Goal: Task Accomplishment & Management: Complete application form

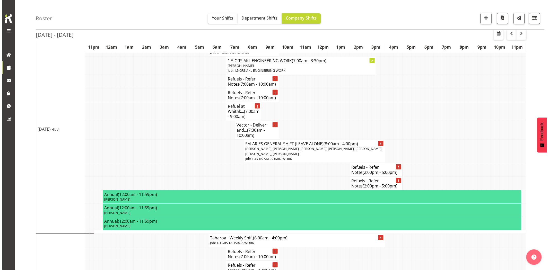
scroll to position [829, 0]
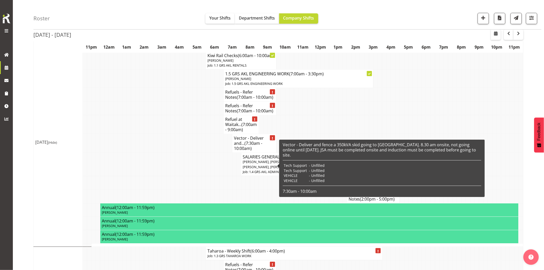
click at [238, 151] on h4 "Vector - Deliver and... (7:30am - 10:00am)" at bounding box center [254, 143] width 41 height 15
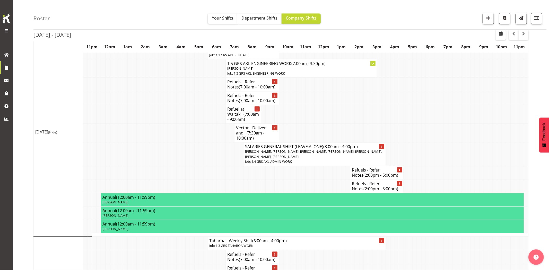
select select "7504"
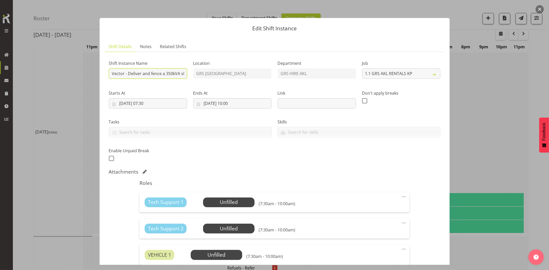
drag, startPoint x: 151, startPoint y: 76, endPoint x: 156, endPoint y: 76, distance: 4.6
click at [156, 76] on input "Vector - Deliver and fence a 350kVA skid going to Wairau. 8.30 am onsite, not g…" at bounding box center [148, 73] width 78 height 10
click at [148, 76] on input "Vector - Deliver and fence a 350kVA skid going to Wairau. 8.30 am onsite, not g…" at bounding box center [148, 73] width 78 height 10
click at [153, 72] on input "Vector - Deliver and fence a 350kVA skid going to Wairau. 8.30 am onsite, not g…" at bounding box center [148, 73] width 78 height 10
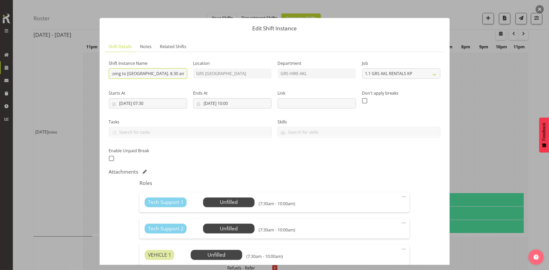
drag, startPoint x: 160, startPoint y: 76, endPoint x: 137, endPoint y: 77, distance: 22.9
click at [135, 77] on input "Vector - Deliver, fence and roll out cables for a 350kVA skid going to Wairau. …" at bounding box center [148, 73] width 78 height 10
click at [142, 76] on input "Vector - Deliver, fence and roll out cables for a 350kVA skid going to Wairau. …" at bounding box center [148, 73] width 78 height 10
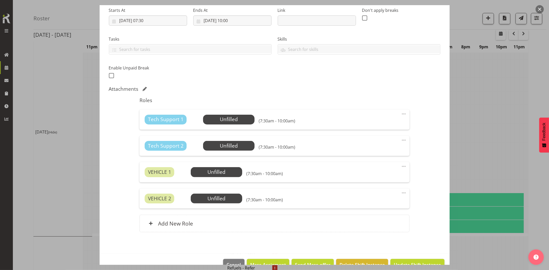
scroll to position [96, 0]
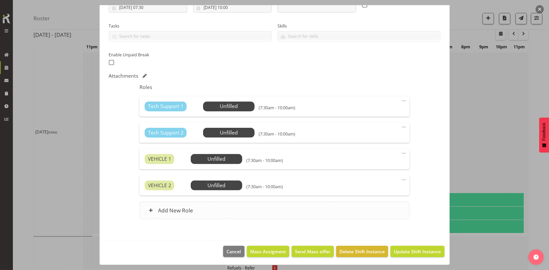
type input "Vector - Deliver, fence and roll out cables for a 350kVA skid going to [GEOGRAP…"
click at [229, 208] on div "Add New Role" at bounding box center [274, 210] width 270 height 17
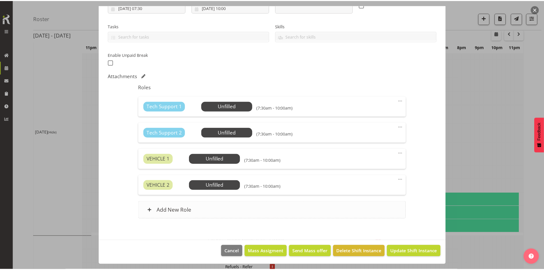
scroll to position [0, 0]
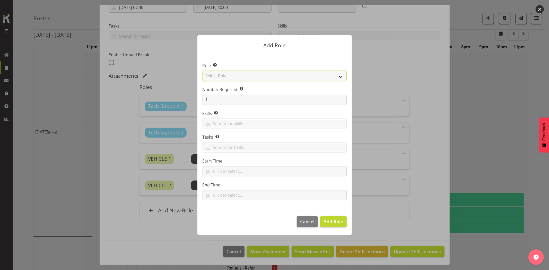
click at [233, 78] on select "Select Role Account Manager Electrician Engineering GM HSEQ manager MECH Mechan…" at bounding box center [274, 76] width 144 height 10
select select "20"
click at [202, 71] on select "Select Role Account Manager Electrician Engineering GM HSEQ manager MECH Mechan…" at bounding box center [274, 76] width 144 height 10
click at [335, 223] on span "Add Role" at bounding box center [333, 221] width 20 height 6
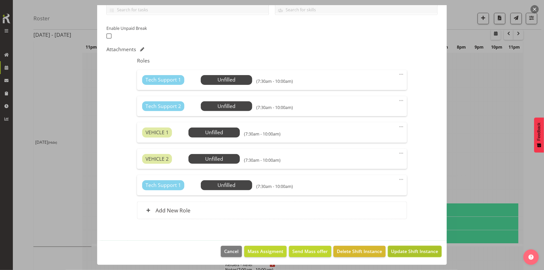
click at [412, 256] on button "Update Shift Instance" at bounding box center [415, 251] width 54 height 11
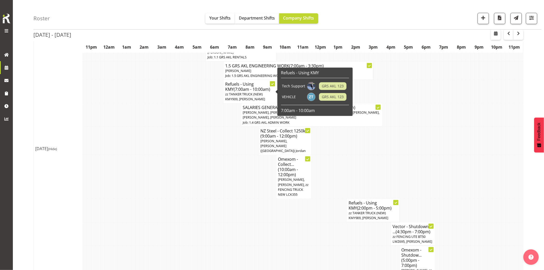
click at [196, 191] on td at bounding box center [195, 177] width 4 height 44
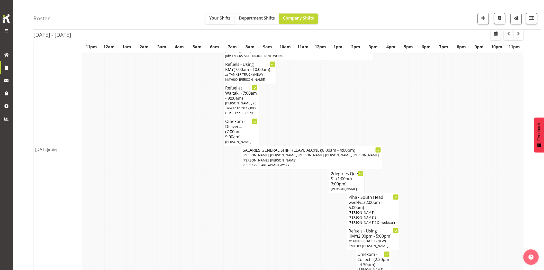
click at [200, 189] on td at bounding box center [199, 182] width 4 height 24
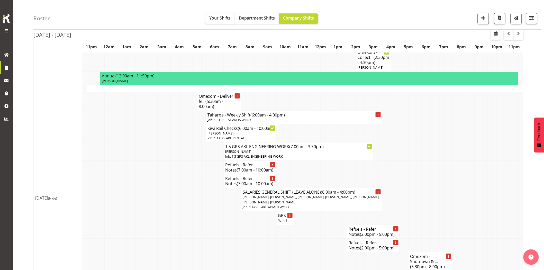
scroll to position [657, 0]
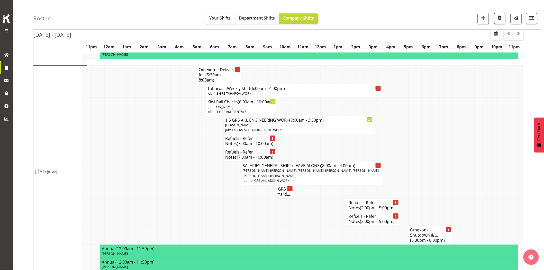
click at [165, 185] on td at bounding box center [164, 173] width 4 height 23
click at [176, 193] on td at bounding box center [177, 192] width 4 height 14
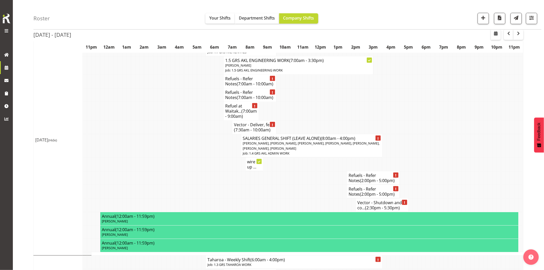
scroll to position [915, 0]
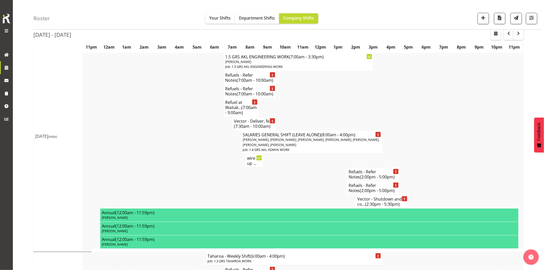
click at [313, 181] on td at bounding box center [314, 174] width 4 height 14
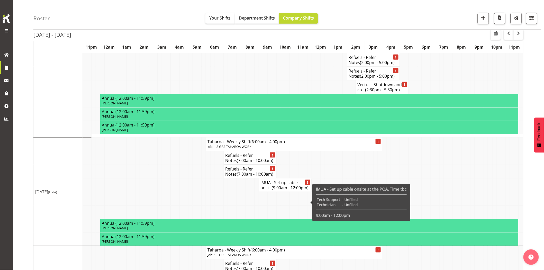
click at [193, 178] on td at bounding box center [195, 172] width 4 height 14
click at [176, 192] on td at bounding box center [177, 185] width 4 height 14
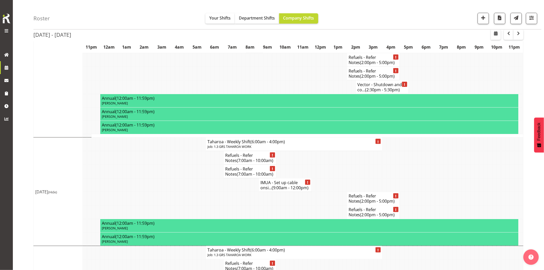
click at [176, 192] on td at bounding box center [177, 185] width 4 height 14
click at [175, 178] on td at bounding box center [177, 172] width 4 height 14
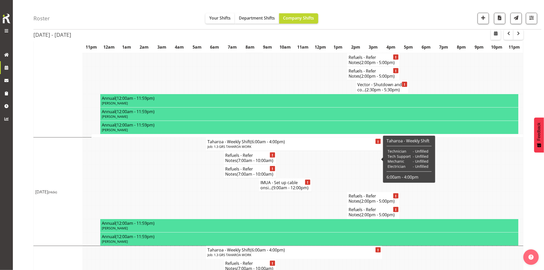
click at [198, 178] on td at bounding box center [199, 172] width 4 height 14
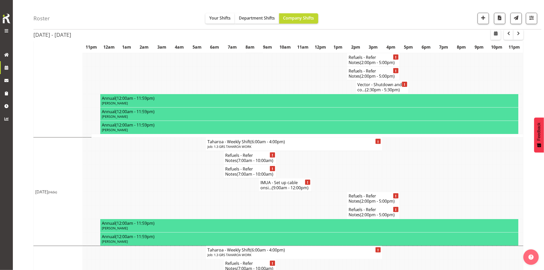
click at [192, 192] on td at bounding box center [190, 185] width 4 height 14
click at [168, 192] on td at bounding box center [168, 185] width 4 height 14
click at [169, 192] on td at bounding box center [168, 185] width 4 height 14
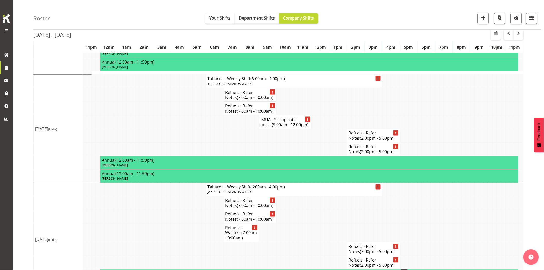
scroll to position [1089, 0]
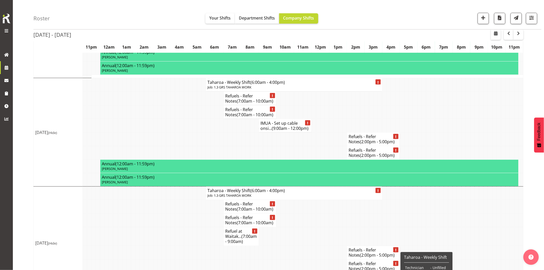
click at [180, 119] on td at bounding box center [182, 112] width 4 height 14
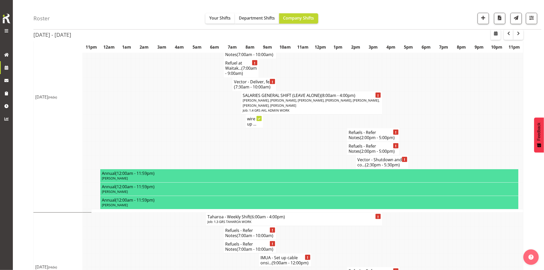
scroll to position [945, 0]
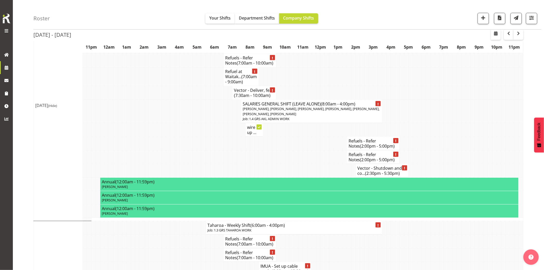
click at [215, 123] on td at bounding box center [217, 111] width 4 height 23
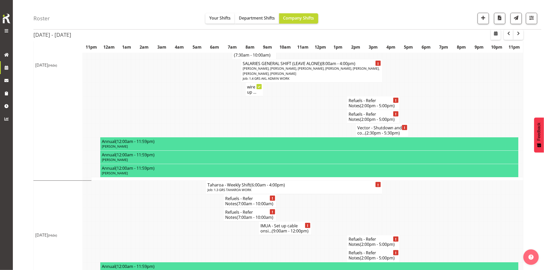
scroll to position [1031, 0]
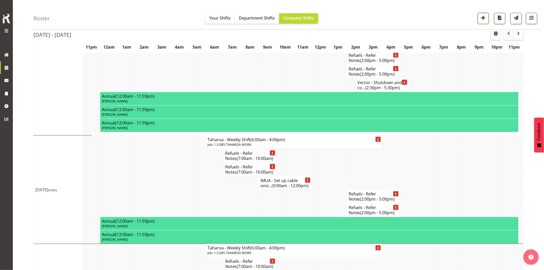
click at [480, 19] on span "button" at bounding box center [483, 17] width 7 height 7
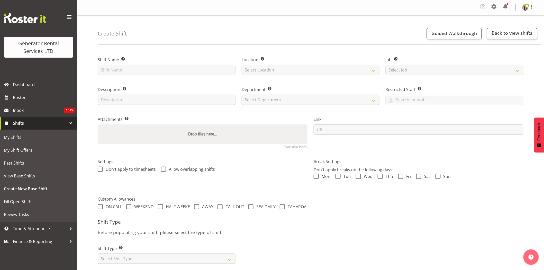
click at [71, 15] on span at bounding box center [69, 17] width 8 height 8
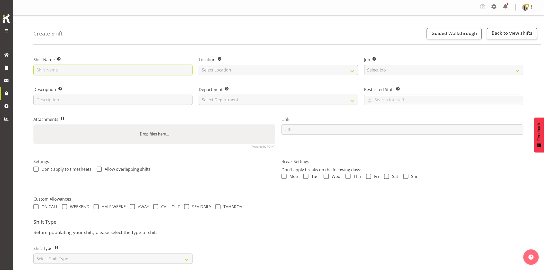
click at [125, 69] on input "text" at bounding box center [112, 70] width 159 height 10
drag, startPoint x: 88, startPoint y: 69, endPoint x: 188, endPoint y: 69, distance: 99.6
click at [188, 69] on input "Vector - Liven the 350kVA at Wairau. Everything will be onsite. Must complete J…" at bounding box center [112, 70] width 159 height 10
click at [188, 72] on input "Vector - Liven the 350kVA at Wairau. Everything will be onsite. Must complete J…" at bounding box center [112, 70] width 159 height 10
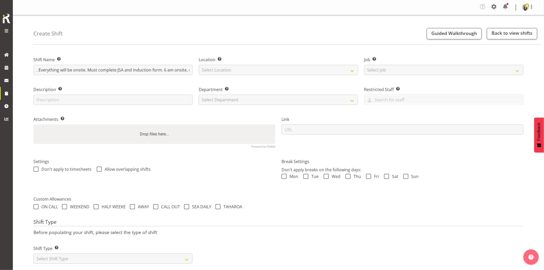
drag, startPoint x: 88, startPoint y: 53, endPoint x: 118, endPoint y: 147, distance: 98.1
click at [84, 54] on div "Shift Name Enter a name for the shift (e.g. Day Shift). Vector - Liven the 350k…" at bounding box center [112, 64] width 165 height 30
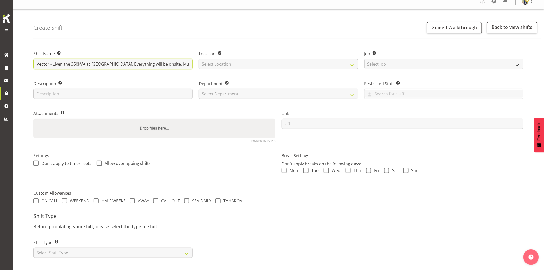
drag, startPoint x: 146, startPoint y: 64, endPoint x: 380, endPoint y: 64, distance: 234.4
click at [380, 64] on div "Shift Name Enter a name for the shift (e.g. Day Shift). Vector - Liven the 350k…" at bounding box center [278, 94] width 497 height 102
type input "Vector - Liven the 350kVA at [GEOGRAPHIC_DATA]. Everything will be onsite. Must…"
click at [258, 64] on select "Select Location GRS Auckland GRS Hastings GRS Tauranga" at bounding box center [278, 64] width 159 height 10
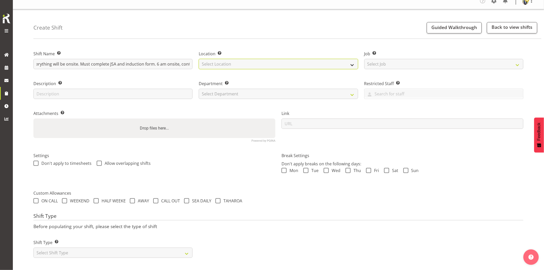
scroll to position [0, 0]
select select "28"
click at [199, 59] on select "Select Location GRS Auckland GRS Hastings GRS Tauranga" at bounding box center [278, 64] width 159 height 10
click at [393, 66] on div "Job Set the job or project the shift relates to, if applicable. Select Job Crea…" at bounding box center [443, 58] width 165 height 30
click at [395, 64] on select "Select Job Create new job 1.1 GRS AKL RENTALS 1.1 GRS AKL RENTALS AC 1.1 GRS AK…" at bounding box center [444, 64] width 159 height 10
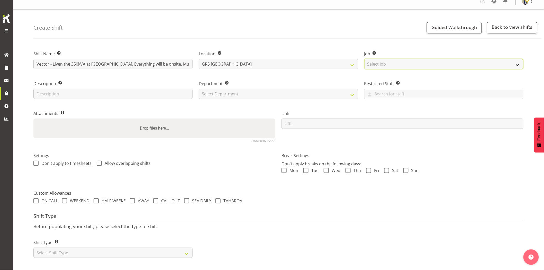
select select "7504"
click at [365, 59] on select "Select Job Create new job 1.1 GRS AKL RENTALS 1.1 GRS AKL RENTALS AC 1.1 GRS AK…" at bounding box center [444, 64] width 159 height 10
drag, startPoint x: 258, startPoint y: 92, endPoint x: 258, endPoint y: 94, distance: 2.7
click at [258, 92] on select "Select Department GRS HIRE AKL GRS HIRE AKL GRS HIRE TGA GRS HIRE HST GRS SALES…" at bounding box center [278, 94] width 159 height 10
select select "20"
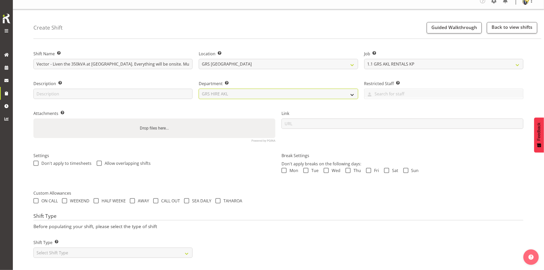
click at [199, 89] on select "Select Department GRS HIRE AKL GRS HIRE AKL GRS HIRE TGA GRS HIRE HST GRS SALES…" at bounding box center [278, 94] width 159 height 10
drag, startPoint x: 100, startPoint y: 252, endPoint x: 96, endPoint y: 252, distance: 4.4
click at [100, 252] on select "Select Shift Type One Off Shift Recurring Shift Rotating Shift" at bounding box center [112, 253] width 159 height 10
select select "one_off"
click at [33, 248] on select "Select Shift Type One Off Shift Recurring Shift Rotating Shift" at bounding box center [112, 253] width 159 height 10
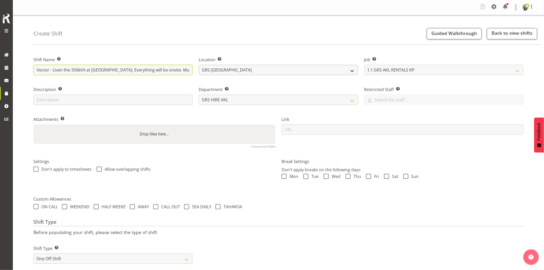
scroll to position [0, 103]
drag, startPoint x: 188, startPoint y: 69, endPoint x: 207, endPoint y: 69, distance: 19.6
click at [207, 69] on div "Shift Name Enter a name for the shift (e.g. Day Shift). Vector - Liven the 350k…" at bounding box center [278, 100] width 497 height 102
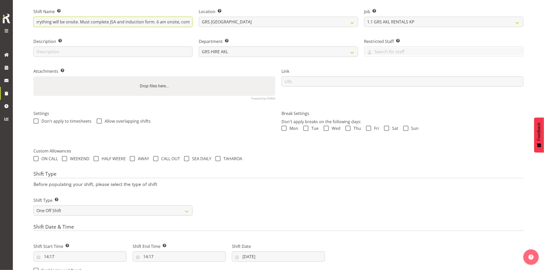
scroll to position [114, 0]
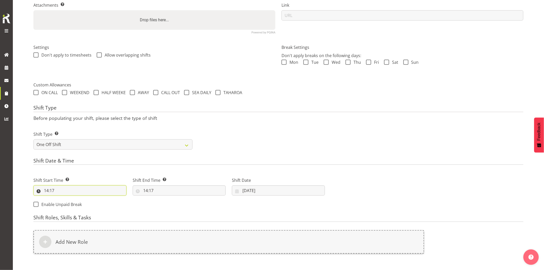
click at [77, 191] on input "14:17" at bounding box center [79, 190] width 93 height 10
drag, startPoint x: 69, startPoint y: 204, endPoint x: 68, endPoint y: 200, distance: 3.9
click at [69, 204] on select "00 01 02 03 04 05 06 07 08 09 10 11 12 13 14 15 16 17 18 19 20 21 22 23" at bounding box center [69, 204] width 12 height 10
select select "5"
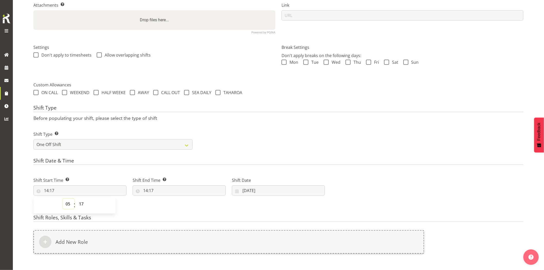
click at [63, 199] on select "00 01 02 03 04 05 06 07 08 09 10 11 12 13 14 15 16 17 18 19 20 21 22 23" at bounding box center [69, 204] width 12 height 10
type input "05:17"
click at [81, 202] on select "00 01 02 03 04 05 06 07 08 09 10 11 12 13 14 15 16 17 18 19 20 21 22 23 24 25 2…" at bounding box center [82, 204] width 12 height 10
select select "30"
click at [76, 199] on select "00 01 02 03 04 05 06 07 08 09 10 11 12 13 14 15 16 17 18 19 20 21 22 23 24 25 2…" at bounding box center [82, 204] width 12 height 10
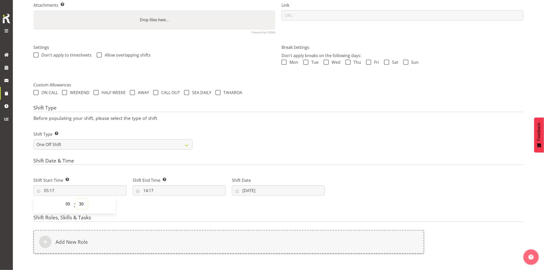
type input "05:30"
click at [99, 167] on div "Shift Date & Time Shift Start Time Set the time of the day you wish this shift …" at bounding box center [278, 185] width 490 height 54
click at [181, 193] on input "14:17" at bounding box center [179, 190] width 93 height 10
click at [165, 206] on select "00 01 02 03 04 05 06 07 08 09 10 11 12 13 14 15 16 17 18 19 20 21 22 23" at bounding box center [168, 204] width 12 height 10
select select "8"
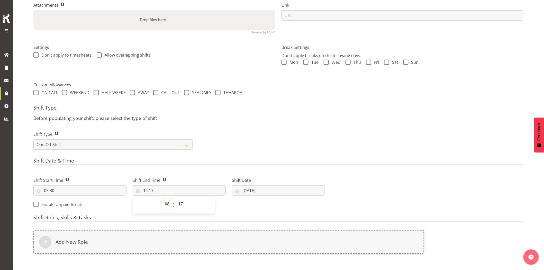
click at [162, 199] on select "00 01 02 03 04 05 06 07 08 09 10 11 12 13 14 15 16 17 18 19 20 21 22 23" at bounding box center [168, 204] width 12 height 10
type input "08:17"
drag, startPoint x: 178, startPoint y: 205, endPoint x: 180, endPoint y: 199, distance: 5.9
click at [179, 205] on select "00 01 02 03 04 05 06 07 08 09 10 11 12 13 14 15 16 17 18 19 20 21 22 23 24 25 2…" at bounding box center [181, 204] width 12 height 10
select select "30"
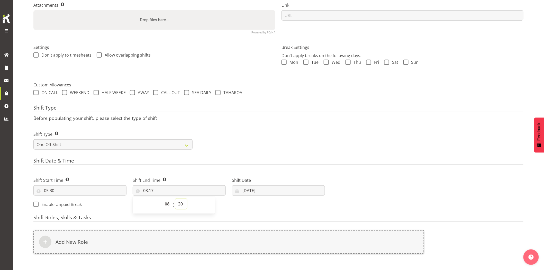
click at [175, 199] on select "00 01 02 03 04 05 06 07 08 09 10 11 12 13 14 15 16 17 18 19 20 21 22 23 24 25 2…" at bounding box center [181, 204] width 12 height 10
type input "08:30"
click at [187, 165] on h4 "Shift Date & Time" at bounding box center [278, 161] width 490 height 7
click at [265, 195] on input "02/09/2025" at bounding box center [278, 190] width 93 height 10
drag, startPoint x: 298, startPoint y: 232, endPoint x: 288, endPoint y: 235, distance: 10.8
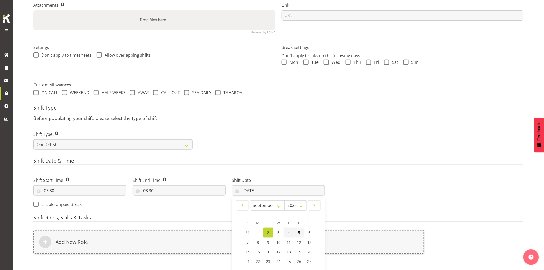
click at [298, 232] on link "5" at bounding box center [299, 233] width 10 height 10
type input "05/09/2025"
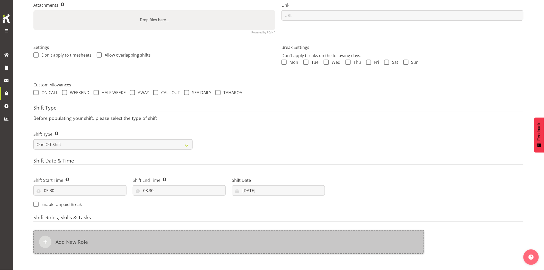
click at [223, 238] on div "Add New Role" at bounding box center [228, 242] width 391 height 24
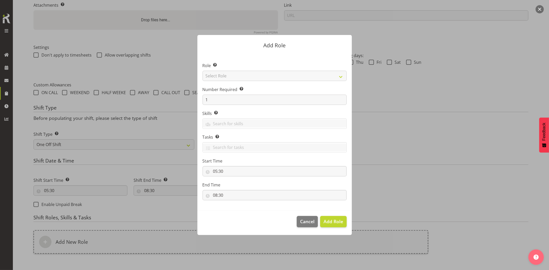
click at [216, 74] on section "Role Select the role you wish to add to the shift. Select Role Account Manager …" at bounding box center [274, 131] width 154 height 157
click at [216, 74] on select "Select Role Account Manager Electrician Engineering GM HSEQ manager MECH Mechan…" at bounding box center [274, 76] width 144 height 10
select select "21"
click at [202, 71] on select "Select Role Account Manager Electrician Engineering GM HSEQ manager MECH Mechan…" at bounding box center [274, 76] width 144 height 10
click at [336, 225] on span "Add Role" at bounding box center [333, 221] width 20 height 7
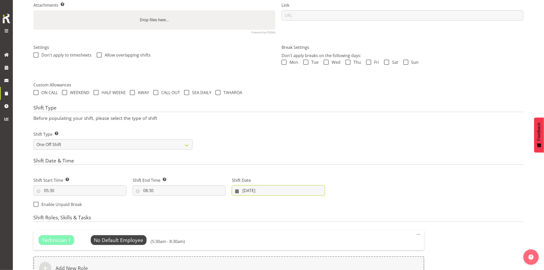
click at [304, 192] on input "05/09/2025" at bounding box center [278, 190] width 93 height 10
click at [423, 189] on div "Next Shifts" at bounding box center [427, 191] width 199 height 42
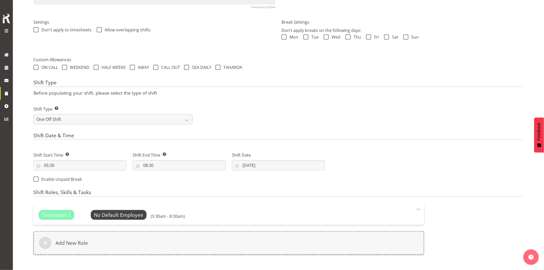
scroll to position [171, 0]
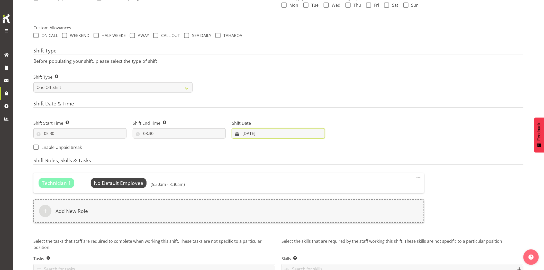
drag, startPoint x: 268, startPoint y: 138, endPoint x: 272, endPoint y: 138, distance: 4.2
click at [268, 138] on input "05/09/2025" at bounding box center [278, 133] width 93 height 10
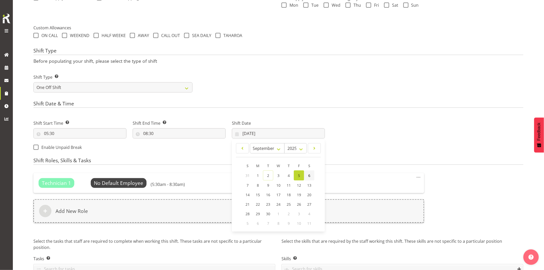
drag, startPoint x: 310, startPoint y: 175, endPoint x: 313, endPoint y: 175, distance: 3.4
click at [310, 175] on span "6" at bounding box center [309, 175] width 2 height 5
type input "06/09/2025"
click at [385, 152] on div "Next Shifts" at bounding box center [427, 134] width 199 height 42
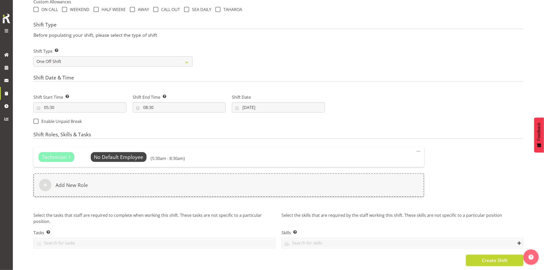
click at [492, 257] on span "Create Shift" at bounding box center [495, 260] width 26 height 7
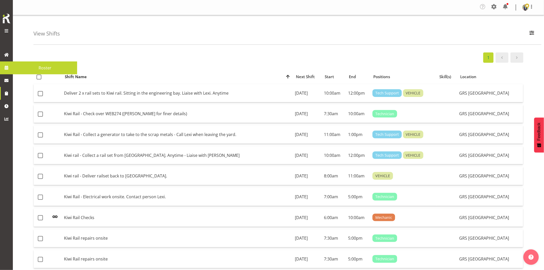
click at [7, 68] on span at bounding box center [7, 68] width 8 height 8
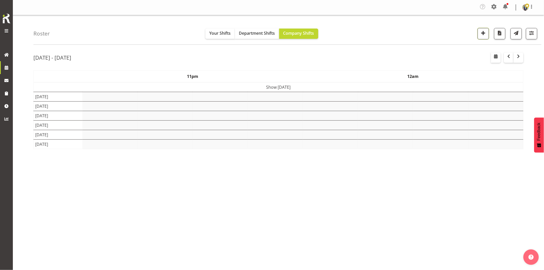
click at [485, 33] on span "button" at bounding box center [483, 33] width 7 height 7
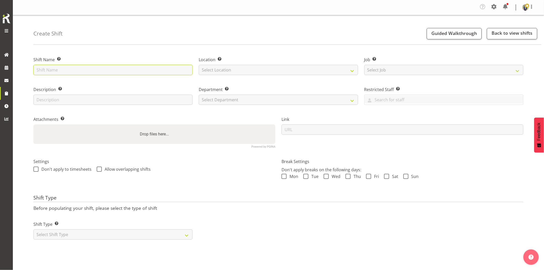
click at [139, 72] on input "text" at bounding box center [112, 70] width 159 height 10
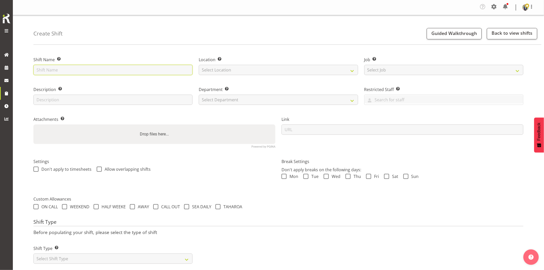
click at [88, 72] on input "text" at bounding box center [112, 70] width 159 height 10
click at [76, 72] on input "Vector" at bounding box center [112, 70] width 159 height 10
drag, startPoint x: 80, startPoint y: 74, endPoint x: -12, endPoint y: 77, distance: 92.7
click at [0, 77] on html "Generator Rental Services LTD Tasks Jobs Employees Profile Log Out Create Shift…" at bounding box center [272, 135] width 544 height 270
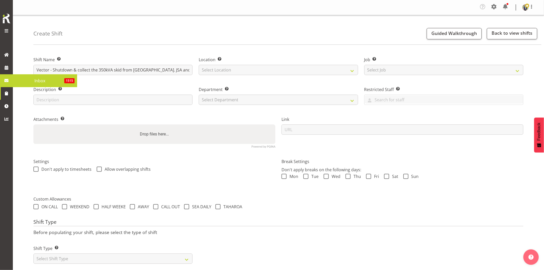
click at [122, 53] on div "Shift Name Enter a name for the shift (e.g. Day Shift). Vector - Shutdown & col…" at bounding box center [112, 64] width 165 height 30
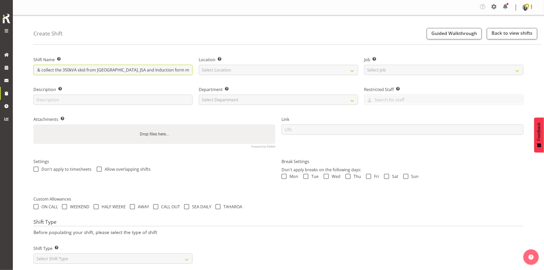
scroll to position [0, 47]
drag, startPoint x: 89, startPoint y: 72, endPoint x: 183, endPoint y: 69, distance: 94.5
click at [183, 69] on input "Vector - Shutdown & collect the 350kVA skid from Wairau. JSA and Induction form…" at bounding box center [112, 70] width 159 height 10
click at [119, 70] on input "Vector - Shutdown & collect the 350kVA skid from Wairau. JSA and Induction form…" at bounding box center [112, 70] width 159 height 10
click at [128, 70] on input "Vector - Shutdown & collect the 350kVA skid from Wairau. JSA and Induction form…" at bounding box center [112, 70] width 159 height 10
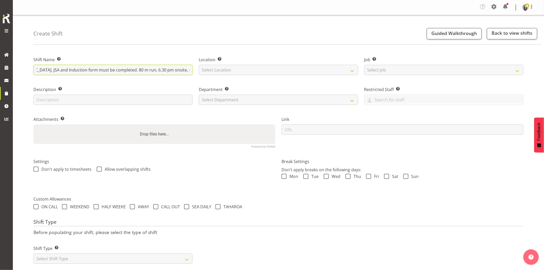
scroll to position [0, 127]
drag, startPoint x: 132, startPoint y: 70, endPoint x: 182, endPoint y: 70, distance: 49.4
click at [182, 70] on input "Vector - Shutdown & collect the 350kVA skid from Wairau. JSA and Induction form…" at bounding box center [112, 70] width 159 height 10
click at [115, 71] on input "Vector - Shutdown & collect the 350kVA skid from Wairau. JSA and Induction form…" at bounding box center [112, 70] width 159 height 10
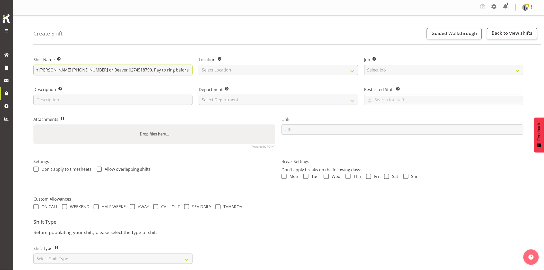
type input "Vector - Shutdown & collect the 350kVA skid from [GEOGRAPHIC_DATA]. JSA and Ind…"
drag, startPoint x: 265, startPoint y: 64, endPoint x: 263, endPoint y: 70, distance: 6.4
click at [264, 66] on div "Location Enter the location where the shift will occur. Select Location GRS Auc…" at bounding box center [278, 66] width 159 height 19
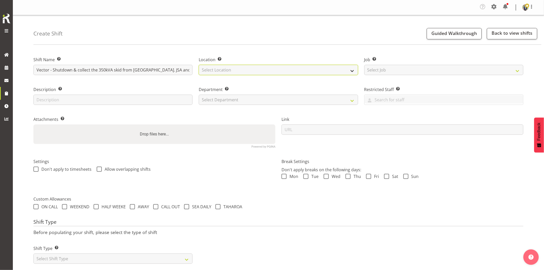
click at [263, 70] on select "Select Location GRS Auckland GRS Hastings GRS Tauranga" at bounding box center [278, 70] width 159 height 10
select select "28"
click at [199, 65] on select "Select Location GRS Auckland GRS Hastings GRS Tauranga" at bounding box center [278, 70] width 159 height 10
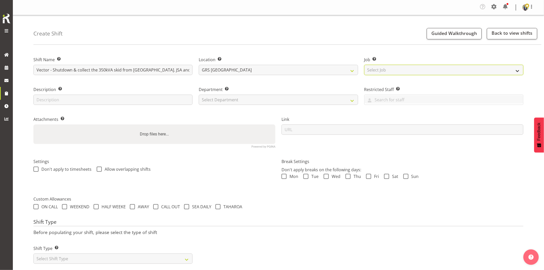
click at [392, 70] on select "Select Job Create new job 1.1 GRS AKL RENTALS 1.1 GRS AKL RENTALS AC 1.1 GRS AK…" at bounding box center [444, 70] width 159 height 10
select select "7504"
click at [365, 65] on select "Select Job Create new job 1.1 GRS AKL RENTALS 1.1 GRS AKL RENTALS AC 1.1 GRS AK…" at bounding box center [444, 70] width 159 height 10
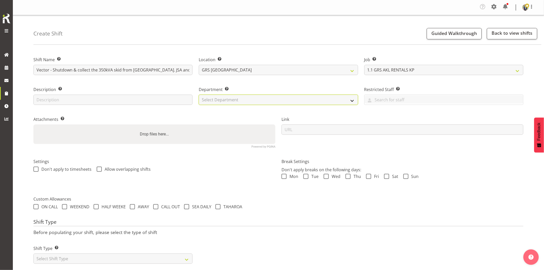
drag, startPoint x: 245, startPoint y: 101, endPoint x: 247, endPoint y: 105, distance: 4.4
click at [245, 101] on select "Select Department GRS HIRE AKL GRS HIRE AKL GRS HIRE TGA GRS HIRE HST GRS SALES…" at bounding box center [278, 100] width 159 height 10
click at [199, 95] on select "Select Department GRS HIRE AKL GRS HIRE AKL GRS HIRE TGA GRS HIRE HST GRS SALES…" at bounding box center [278, 100] width 159 height 10
select select "20"
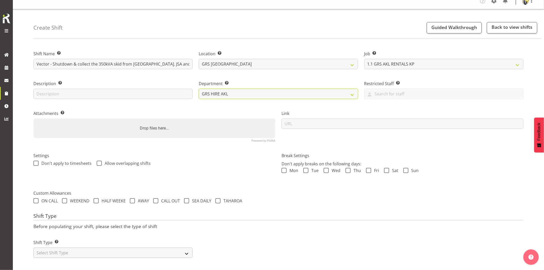
scroll to position [10, 0]
click at [103, 251] on select "Select Shift Type One Off Shift Recurring Shift Rotating Shift" at bounding box center [112, 253] width 159 height 10
select select "one_off"
click at [33, 248] on select "Select Shift Type One Off Shift Recurring Shift Rotating Shift" at bounding box center [112, 253] width 159 height 10
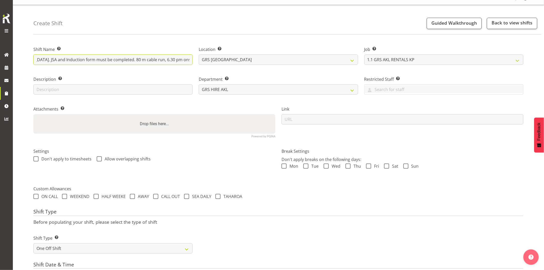
drag, startPoint x: 119, startPoint y: 59, endPoint x: 186, endPoint y: 57, distance: 67.7
click at [186, 57] on input "Vector - Shutdown & collect the 350kVA skid from [GEOGRAPHIC_DATA]. JSA and Ind…" at bounding box center [112, 60] width 159 height 10
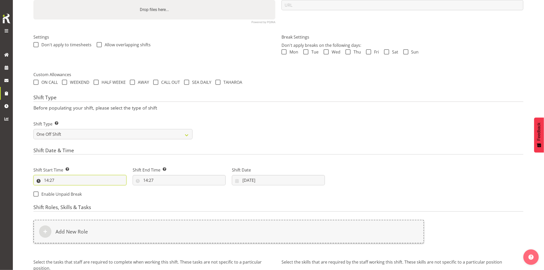
click at [90, 184] on input "14:27" at bounding box center [79, 180] width 93 height 10
click at [70, 194] on select "00 01 02 03 04 05 06 07 08 09 10 11 12 13 14 15 16 17 18 19 20 21 22 23" at bounding box center [69, 194] width 12 height 10
select select "18"
click at [63, 189] on select "00 01 02 03 04 05 06 07 08 09 10 11 12 13 14 15 16 17 18 19 20 21 22 23" at bounding box center [69, 194] width 12 height 10
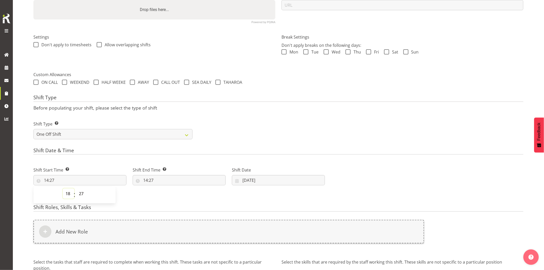
type input "18:27"
drag, startPoint x: 81, startPoint y: 197, endPoint x: 91, endPoint y: 115, distance: 82.7
click at [81, 197] on select "00 01 02 03 04 05 06 07 08 09 10 11 12 13 14 15 16 17 18 19 20 21 22 23 24 25 2…" at bounding box center [82, 194] width 12 height 10
select select "0"
click at [76, 189] on select "00 01 02 03 04 05 06 07 08 09 10 11 12 13 14 15 16 17 18 19 20 21 22 23 24 25 2…" at bounding box center [82, 194] width 12 height 10
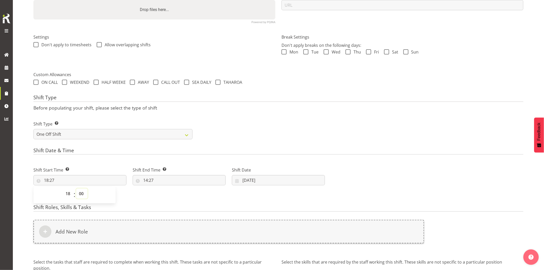
type input "18:00"
click at [192, 183] on input "14:27" at bounding box center [179, 180] width 93 height 10
click at [166, 196] on select "00 01 02 03 04 05 06 07 08 09 10 11 12 13 14 15 16 17 18 19 20 21 22 23" at bounding box center [168, 194] width 12 height 10
select select "21"
click at [162, 189] on select "00 01 02 03 04 05 06 07 08 09 10 11 12 13 14 15 16 17 18 19 20 21 22 23" at bounding box center [168, 194] width 12 height 10
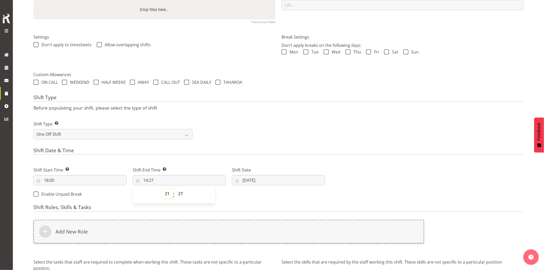
type input "21:27"
click at [180, 191] on select "00 01 02 03 04 05 06 07 08 09 10 11 12 13 14 15 16 17 18 19 20 21 22 23 24 25 2…" at bounding box center [181, 194] width 12 height 10
select select "0"
click at [175, 189] on select "00 01 02 03 04 05 06 07 08 09 10 11 12 13 14 15 16 17 18 19 20 21 22 23 24 25 2…" at bounding box center [181, 194] width 12 height 10
type input "21:00"
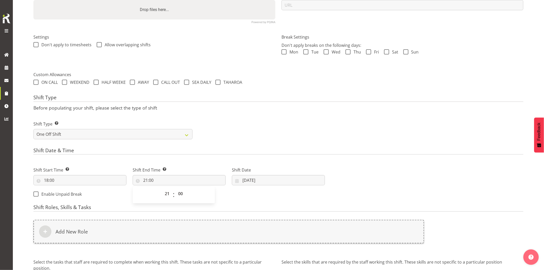
drag, startPoint x: 302, startPoint y: 114, endPoint x: 289, endPoint y: 157, distance: 44.9
click at [304, 116] on div "Shift Type Shift Types: One Off – Select this if you would like a single shift …" at bounding box center [278, 128] width 497 height 29
click at [268, 181] on input "02/09/2025" at bounding box center [278, 180] width 93 height 10
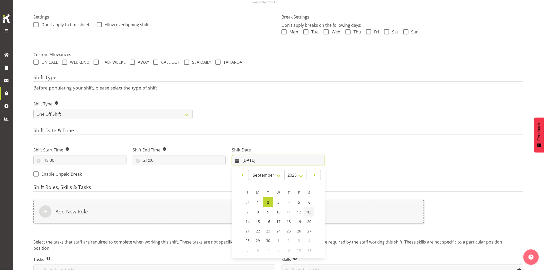
scroll to position [153, 0]
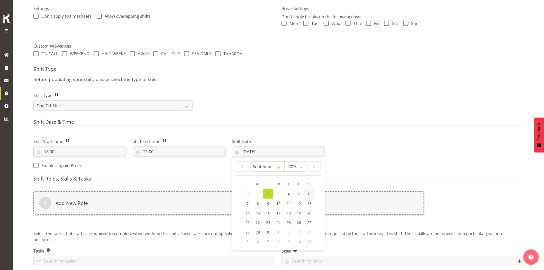
click at [310, 194] on span "6" at bounding box center [309, 193] width 2 height 5
type input "06/09/2025"
click at [305, 199] on div "Add New Role" at bounding box center [228, 203] width 391 height 24
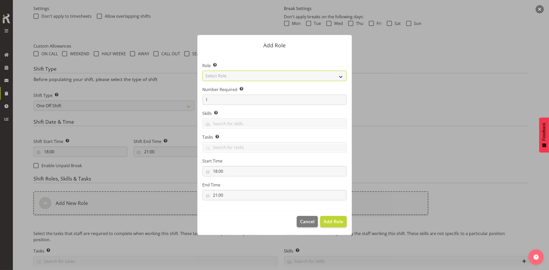
drag, startPoint x: 225, startPoint y: 75, endPoint x: 233, endPoint y: 80, distance: 9.3
click at [225, 75] on select "Select Role Account Manager Electrician Engineering GM HSEQ manager MECH Mechan…" at bounding box center [274, 76] width 144 height 10
select select "20"
click at [202, 71] on select "Select Role Account Manager Electrician Engineering GM HSEQ manager MECH Mechan…" at bounding box center [274, 76] width 144 height 10
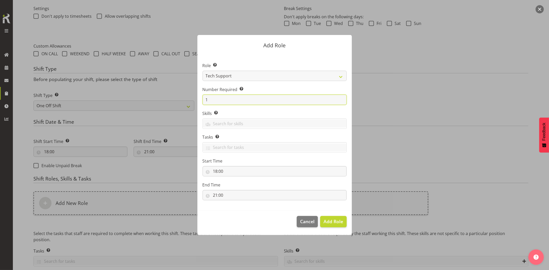
drag, startPoint x: 229, startPoint y: 102, endPoint x: 178, endPoint y: 102, distance: 50.9
click at [179, 102] on form "Add Role Role Select the role you wish to add to the shift. Account Manager Ele…" at bounding box center [274, 135] width 247 height 226
type input "2"
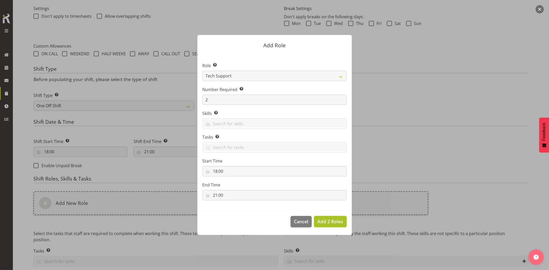
click at [330, 225] on span "Add 2 Roles" at bounding box center [330, 221] width 26 height 7
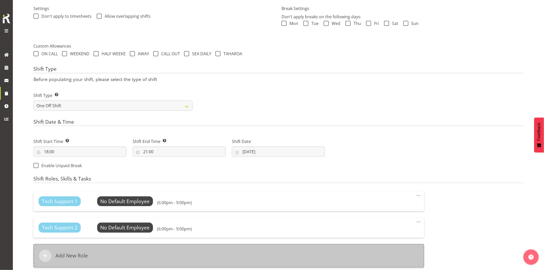
click at [291, 252] on div "Add New Role" at bounding box center [228, 256] width 391 height 24
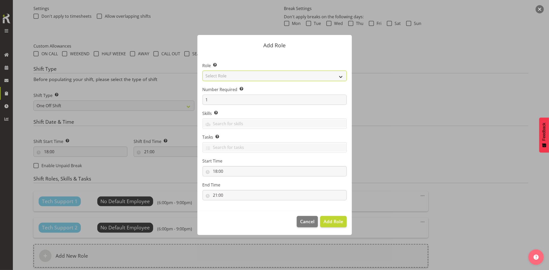
click at [240, 75] on select "Select Role Account Manager Electrician Engineering GM HSEQ manager MECH Mechan…" at bounding box center [274, 76] width 144 height 10
select select "21"
click at [202, 71] on select "Select Role Account Manager Electrician Engineering GM HSEQ manager MECH Mechan…" at bounding box center [274, 76] width 144 height 10
click at [331, 219] on span "Add Role" at bounding box center [333, 221] width 20 height 6
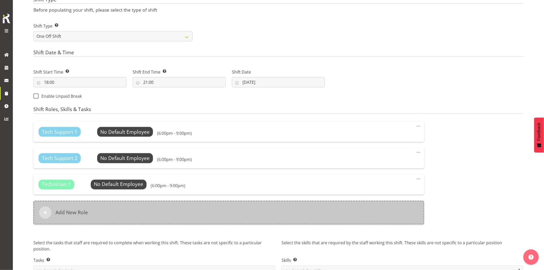
scroll to position [239, 0]
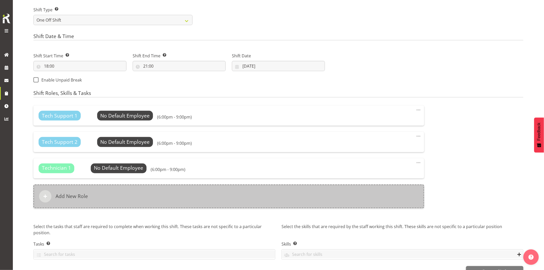
click at [203, 204] on div "Add New Role" at bounding box center [228, 197] width 391 height 24
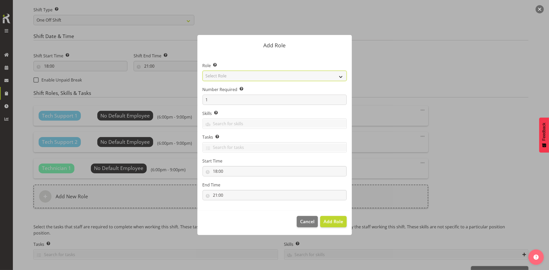
drag, startPoint x: 228, startPoint y: 78, endPoint x: 233, endPoint y: 81, distance: 5.5
click at [228, 78] on select "Select Role Account Manager Electrician Engineering GM HSEQ manager MECH Mechan…" at bounding box center [274, 76] width 144 height 10
select select "27"
click at [202, 71] on select "Select Role Account Manager Electrician Engineering GM HSEQ manager MECH Mechan…" at bounding box center [274, 76] width 144 height 10
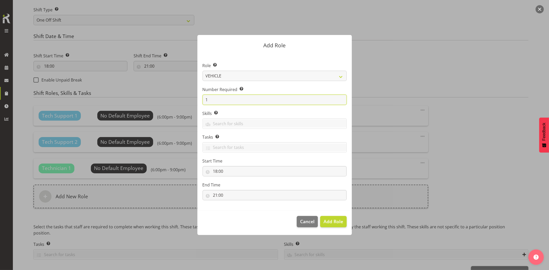
click at [181, 101] on form "Add Role Role Select the role you wish to add to the shift. Account Manager Ele…" at bounding box center [274, 135] width 247 height 226
type input "2"
drag, startPoint x: 341, startPoint y: 223, endPoint x: 372, endPoint y: 223, distance: 30.4
click at [341, 223] on span "Add 2 Roles" at bounding box center [330, 221] width 26 height 6
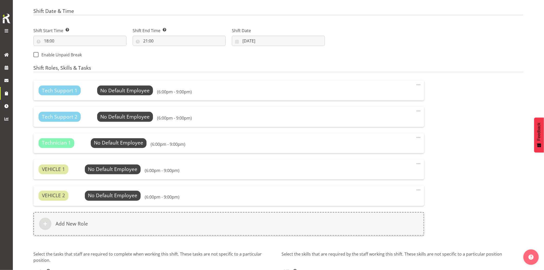
scroll to position [307, 0]
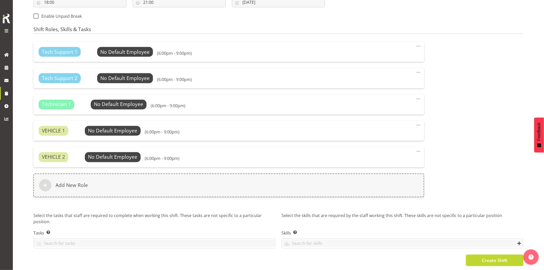
drag, startPoint x: 474, startPoint y: 259, endPoint x: 473, endPoint y: 270, distance: 10.7
click at [475, 259] on button "Create Shift" at bounding box center [494, 260] width 57 height 11
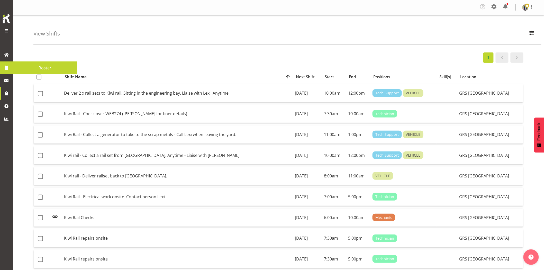
click at [9, 68] on span at bounding box center [7, 68] width 8 height 8
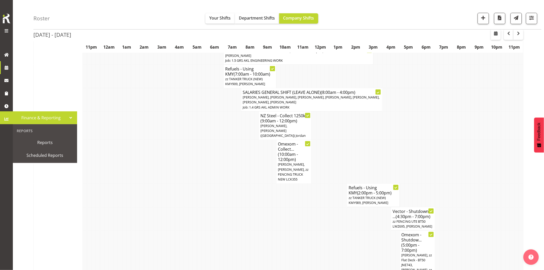
scroll to position [143, 0]
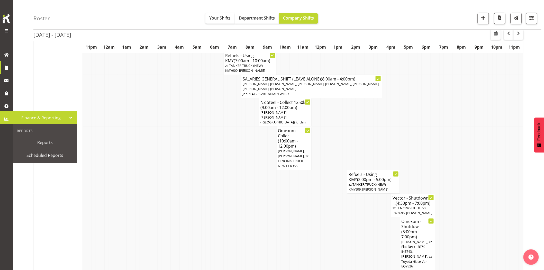
click at [209, 185] on td at bounding box center [208, 181] width 4 height 23
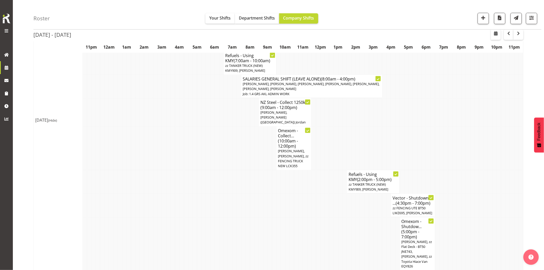
drag, startPoint x: 210, startPoint y: 175, endPoint x: 215, endPoint y: 174, distance: 4.4
click at [210, 175] on td at bounding box center [212, 181] width 4 height 23
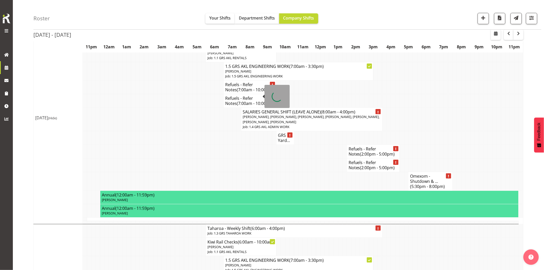
click at [232, 179] on td at bounding box center [230, 181] width 4 height 19
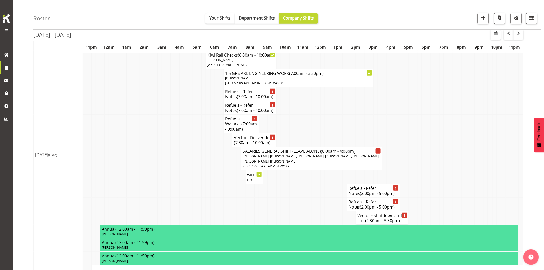
scroll to position [915, 0]
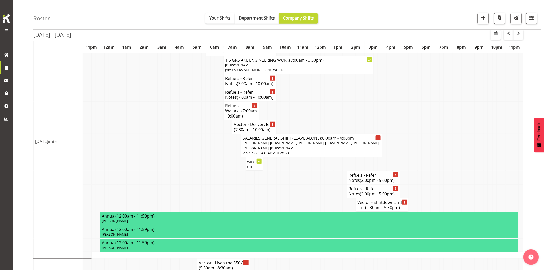
click at [206, 171] on td at bounding box center [208, 164] width 4 height 14
click at [181, 171] on td at bounding box center [182, 164] width 4 height 14
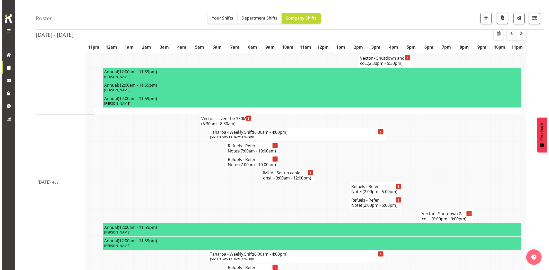
scroll to position [1086, 0]
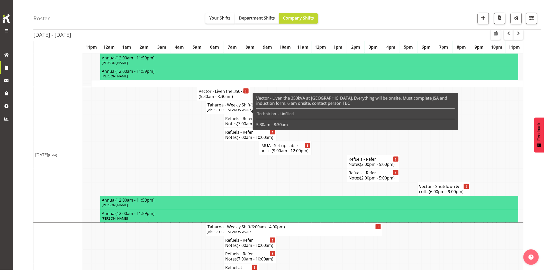
click at [205, 99] on span "(5:30am - 8:30am)" at bounding box center [216, 97] width 34 height 6
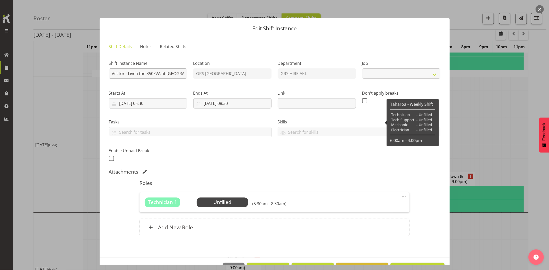
select select "7504"
click at [340, 73] on div "Shift Instance Name Vector - Liven the 350kVA at [GEOGRAPHIC_DATA]. Everything …" at bounding box center [275, 109] width 338 height 113
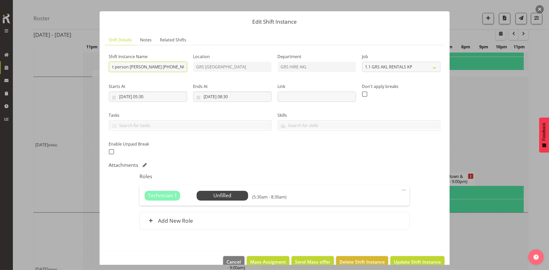
scroll to position [17, 0]
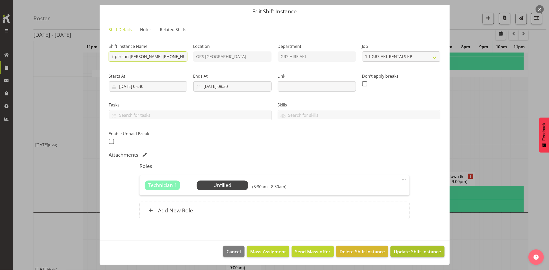
type input "Vector - Liven the 350kVA at [GEOGRAPHIC_DATA]. Everything will be onsite. Must…"
click at [415, 256] on button "Update Shift Instance" at bounding box center [417, 251] width 54 height 11
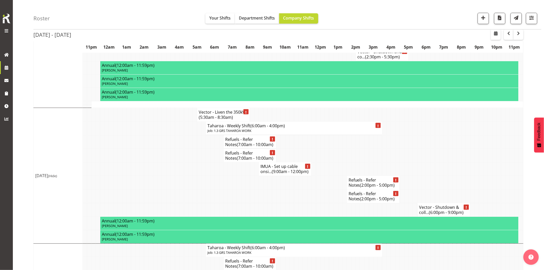
scroll to position [1086, 0]
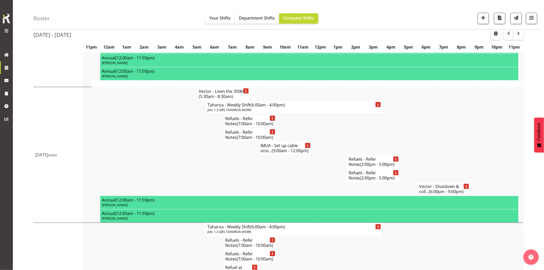
click at [448, 142] on td at bounding box center [446, 135] width 4 height 14
click at [180, 169] on td at bounding box center [182, 162] width 4 height 14
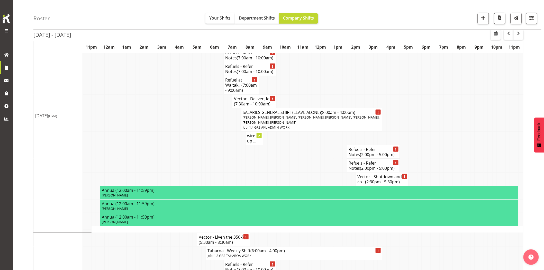
scroll to position [915, 0]
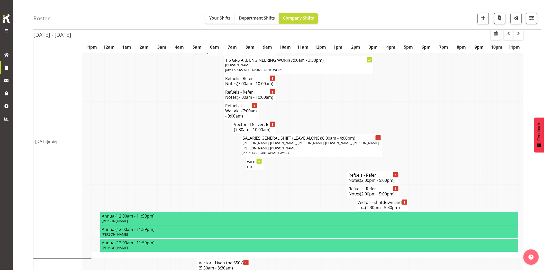
click at [168, 157] on td at bounding box center [168, 145] width 4 height 23
